Goal: Task Accomplishment & Management: Manage account settings

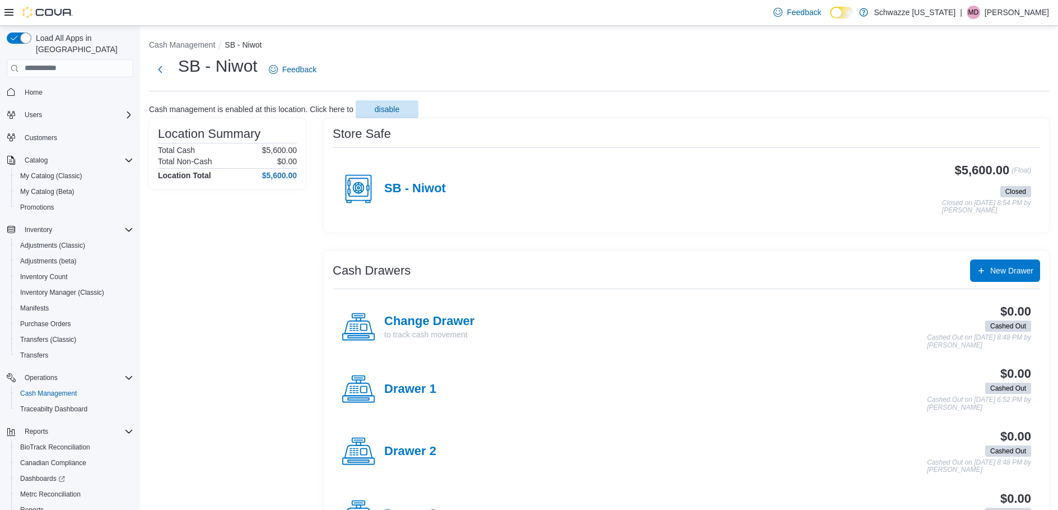
click at [1042, 5] on div "Feedback Dark Mode Schwazze Colorado | MD Matthew Dupuis" at bounding box center [909, 12] width 280 height 22
click at [1040, 6] on p "Matthew Dupuis" at bounding box center [1017, 12] width 64 height 13
click at [981, 108] on span "Sign Out" at bounding box center [977, 109] width 30 height 11
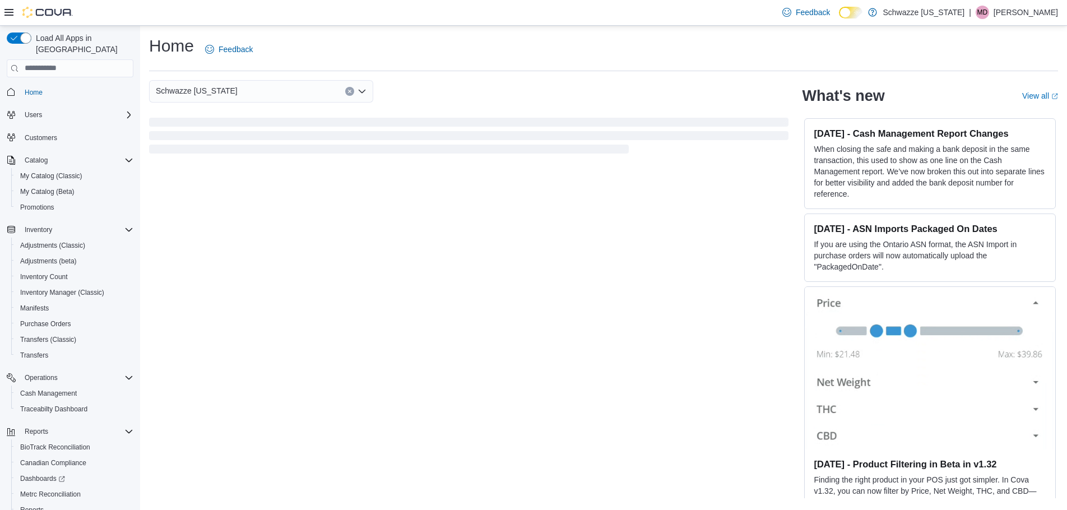
click at [1024, 6] on p "Matthew Dupuis" at bounding box center [1025, 12] width 64 height 13
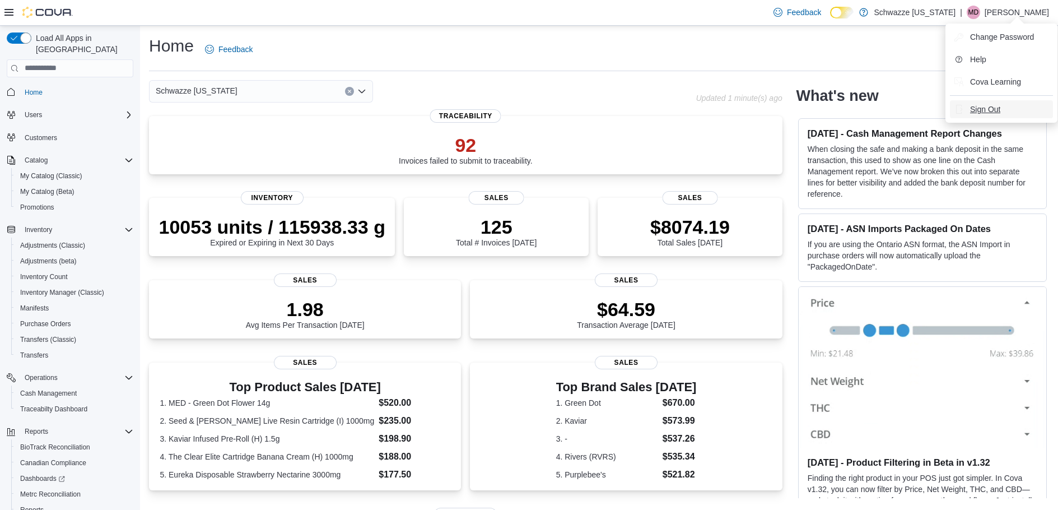
click at [990, 106] on span "Sign Out" at bounding box center [985, 109] width 30 height 11
